Goal: Check status: Check status

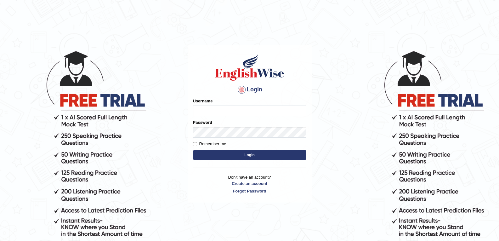
click at [220, 111] on input "Username" at bounding box center [249, 110] width 113 height 11
type input "surbhi1315"
click at [218, 154] on button "Login" at bounding box center [249, 154] width 113 height 9
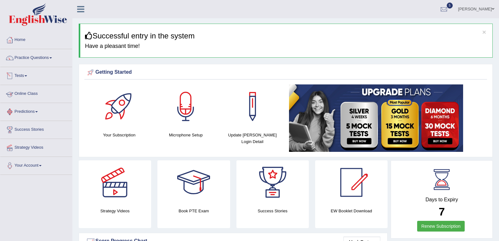
click at [28, 77] on link "Tests" at bounding box center [36, 75] width 72 height 16
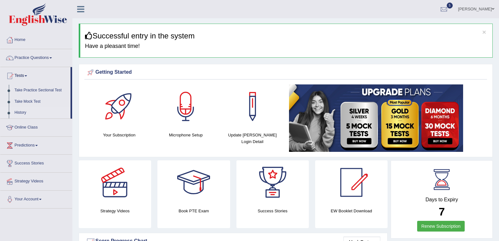
click at [18, 111] on link "History" at bounding box center [41, 112] width 59 height 11
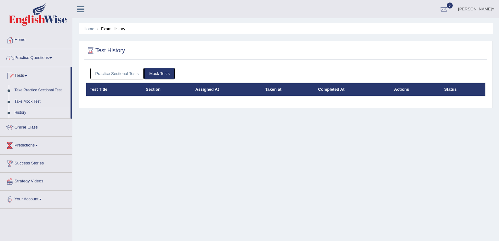
click at [113, 71] on link "Practice Sectional Tests" at bounding box center [117, 74] width 54 height 12
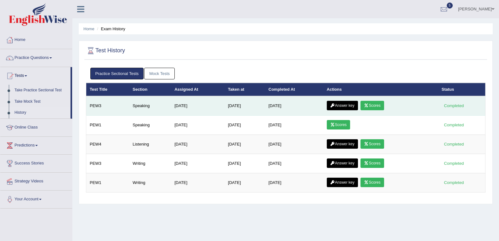
click at [376, 107] on link "Scores" at bounding box center [372, 105] width 23 height 9
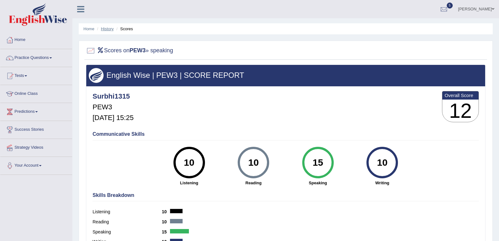
click at [108, 29] on link "History" at bounding box center [107, 28] width 13 height 5
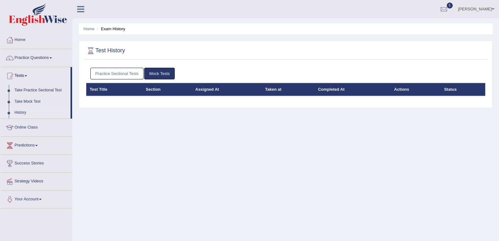
click at [117, 74] on link "Practice Sectional Tests" at bounding box center [117, 74] width 54 height 12
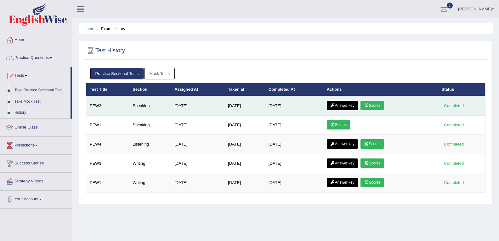
click at [351, 105] on link "Answer key" at bounding box center [342, 105] width 31 height 9
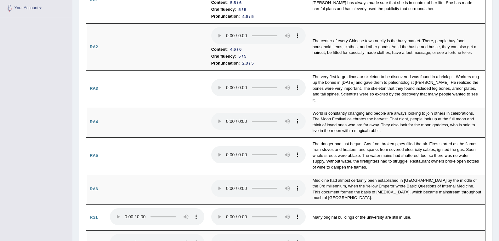
scroll to position [189, 0]
